Goal: Transaction & Acquisition: Purchase product/service

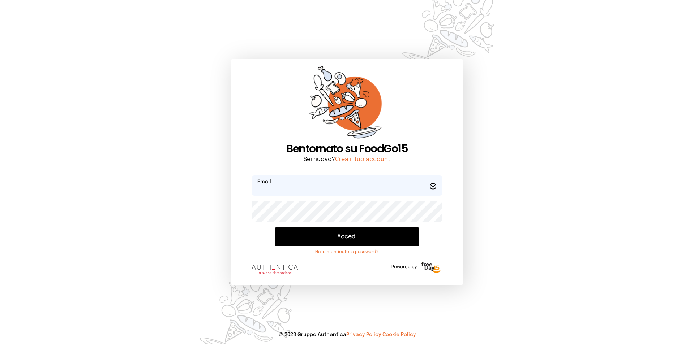
type input "**********"
click at [346, 234] on button "Accedi" at bounding box center [347, 237] width 145 height 19
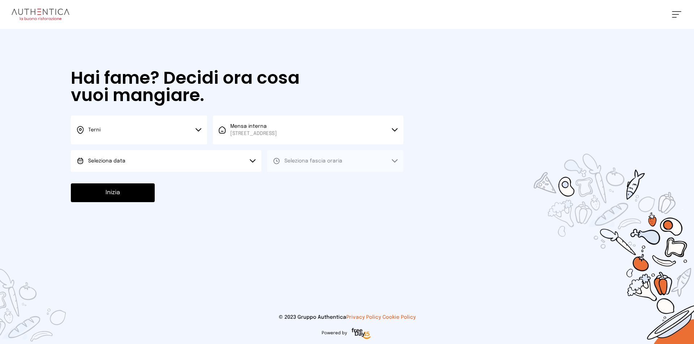
click at [230, 160] on button "Seleziona data" at bounding box center [166, 161] width 191 height 22
click at [180, 181] on li "[DATE], [DATE]" at bounding box center [166, 181] width 191 height 19
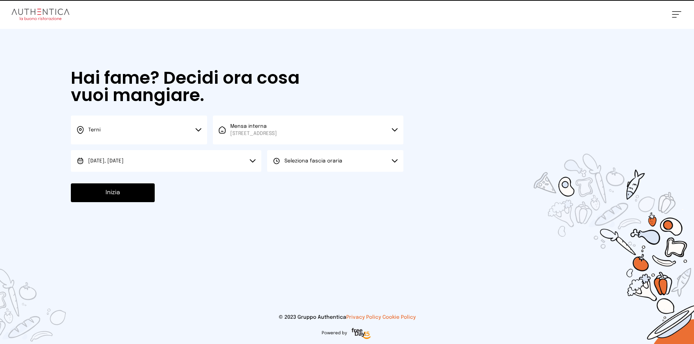
click at [346, 157] on button "Seleziona fascia oraria" at bounding box center [335, 161] width 136 height 22
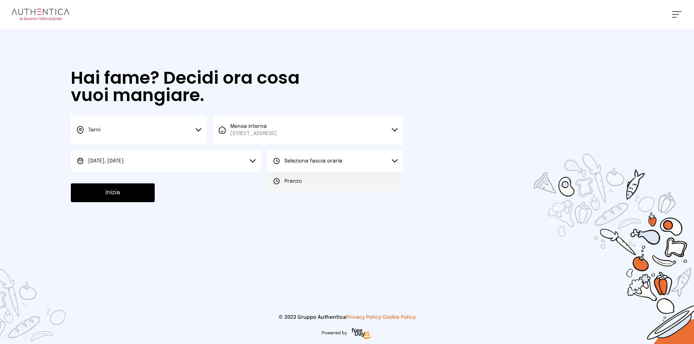
click at [330, 183] on li "Pranzo" at bounding box center [335, 181] width 136 height 19
click at [110, 189] on button "Inizia" at bounding box center [113, 193] width 84 height 19
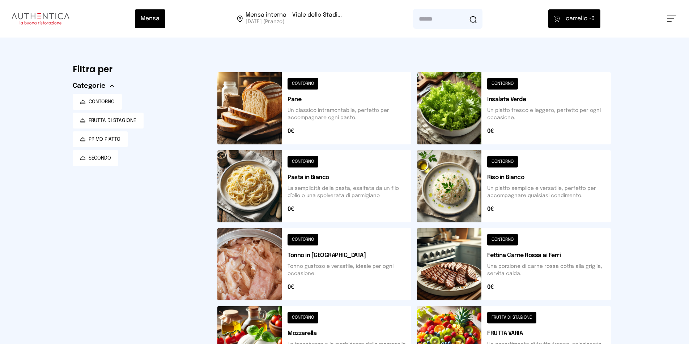
click at [544, 255] on button at bounding box center [514, 264] width 194 height 72
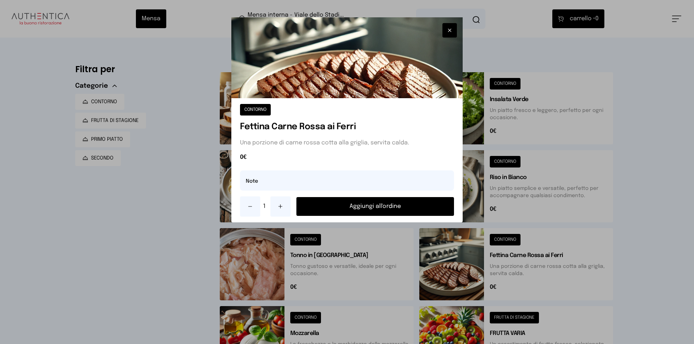
click at [373, 208] on button "Aggiungi all'ordine" at bounding box center [375, 206] width 158 height 19
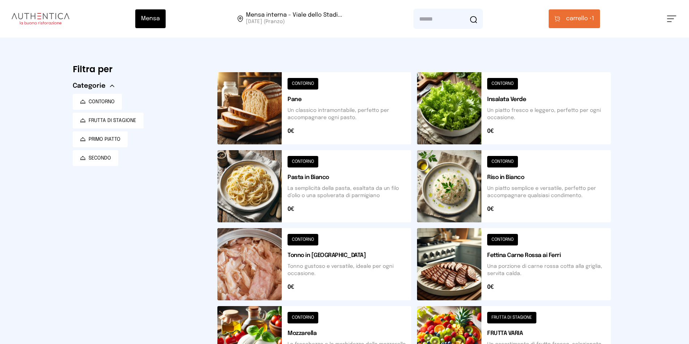
click at [551, 113] on button at bounding box center [514, 108] width 194 height 72
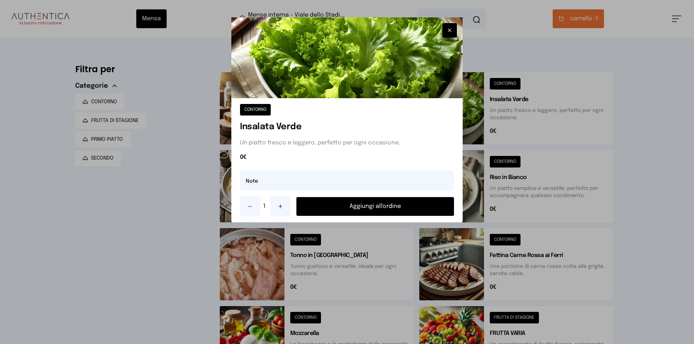
click at [401, 206] on button "Aggiungi all'ordine" at bounding box center [375, 206] width 158 height 19
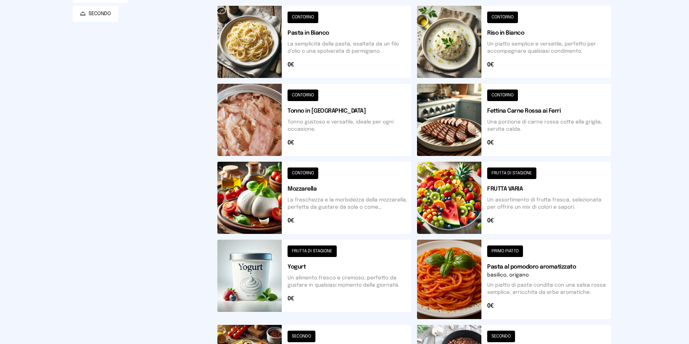
scroll to position [181, 0]
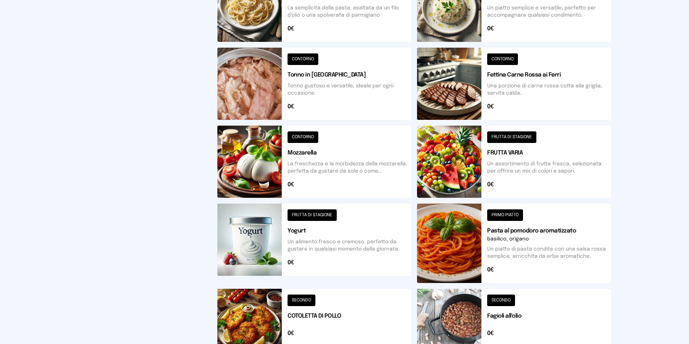
click at [514, 139] on button at bounding box center [514, 162] width 194 height 72
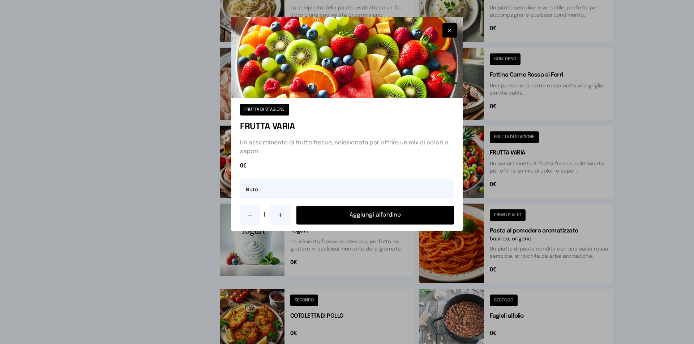
click at [414, 219] on button "Aggiungi all'ordine" at bounding box center [375, 215] width 158 height 19
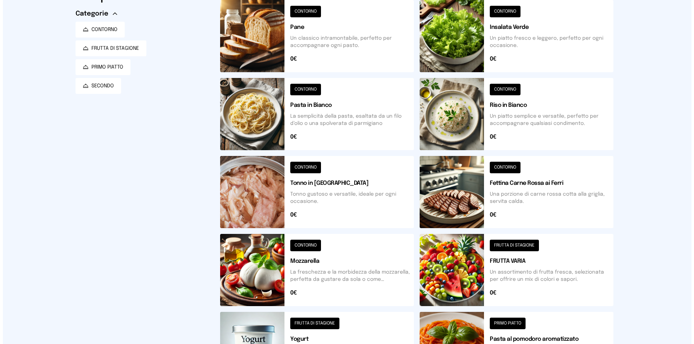
scroll to position [0, 0]
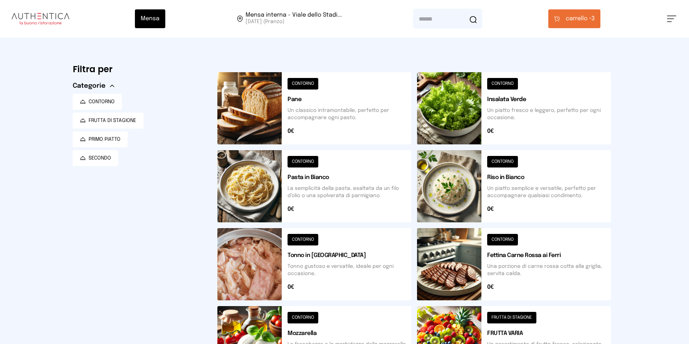
click at [594, 18] on span "carrello • 3" at bounding box center [579, 18] width 29 height 9
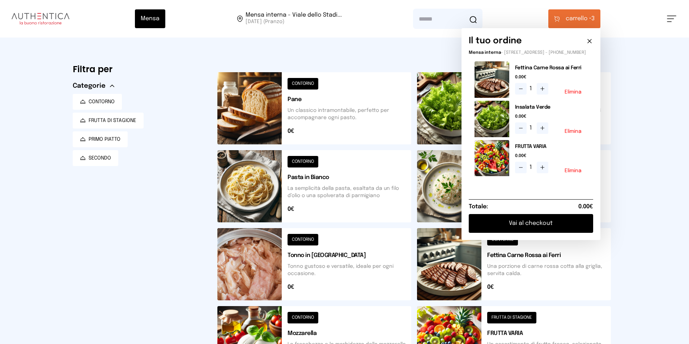
click at [564, 231] on button "Vai al checkout" at bounding box center [530, 223] width 124 height 19
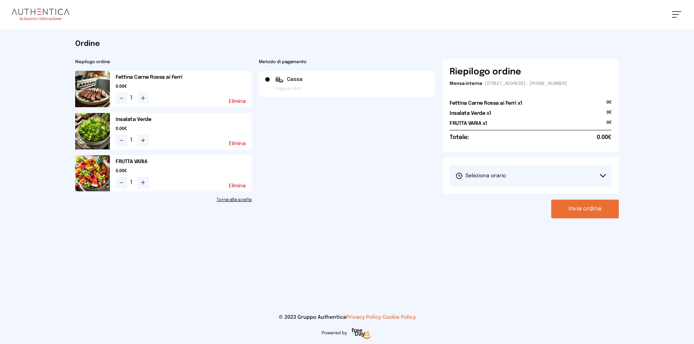
click at [580, 205] on button "Invia ordine" at bounding box center [585, 209] width 68 height 19
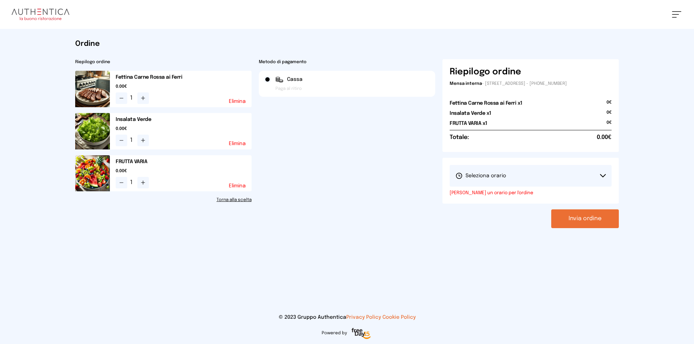
click at [579, 214] on button "Invia ordine" at bounding box center [585, 219] width 68 height 19
click at [599, 178] on button "Seleziona orario" at bounding box center [531, 176] width 162 height 22
click at [609, 215] on button "Invia ordine" at bounding box center [585, 219] width 68 height 19
click at [601, 172] on button "Seleziona orario" at bounding box center [531, 176] width 162 height 22
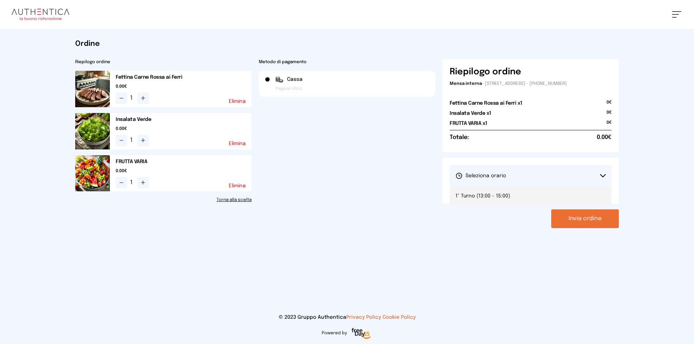
click at [502, 197] on span "1° Turno (13:00 - 15:00)" at bounding box center [482, 196] width 55 height 7
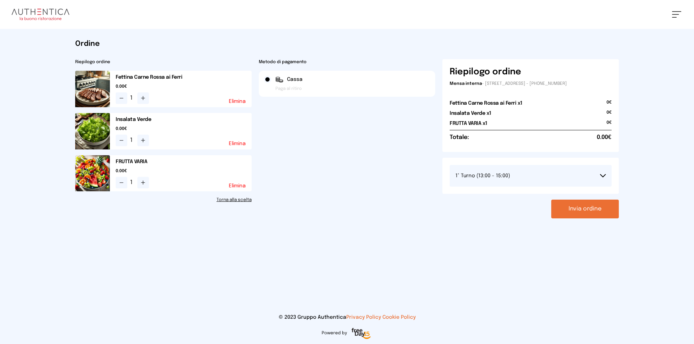
click at [583, 212] on button "Invia ordine" at bounding box center [585, 209] width 68 height 19
